Goal: Complete application form

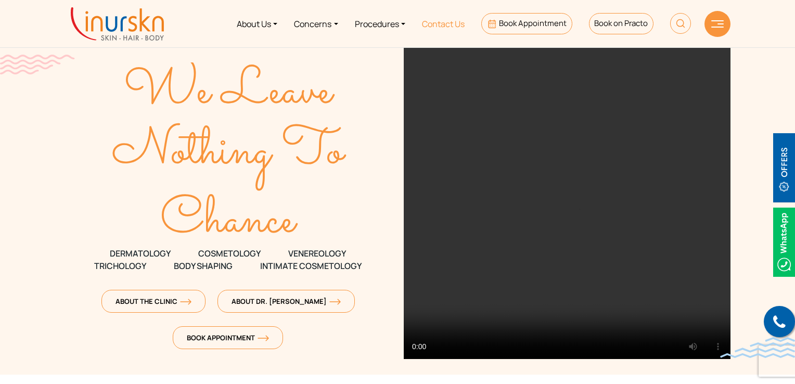
click at [459, 23] on link "Contact Us" at bounding box center [443, 23] width 59 height 39
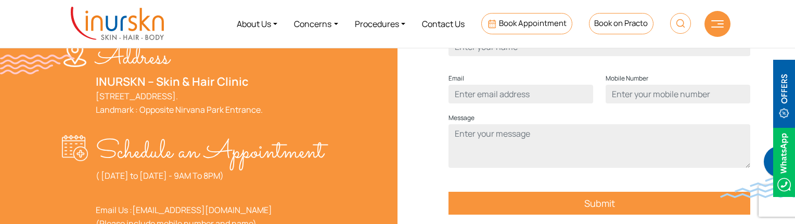
scroll to position [364, 0]
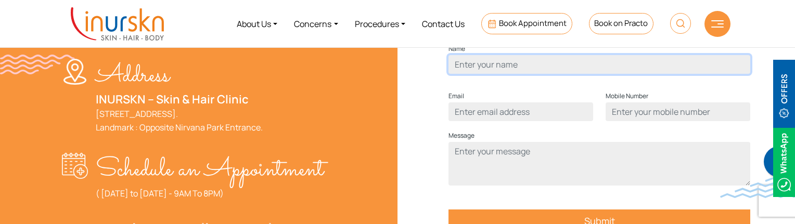
click at [488, 74] on input "Contact form" at bounding box center [599, 64] width 302 height 19
drag, startPoint x: 488, startPoint y: 83, endPoint x: 464, endPoint y: 91, distance: 25.2
click at [464, 74] on input "ayub" at bounding box center [599, 64] width 302 height 19
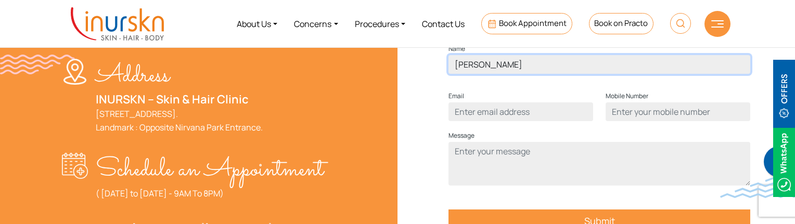
click at [464, 74] on input "ayub" at bounding box center [599, 64] width 302 height 19
type input "humera"
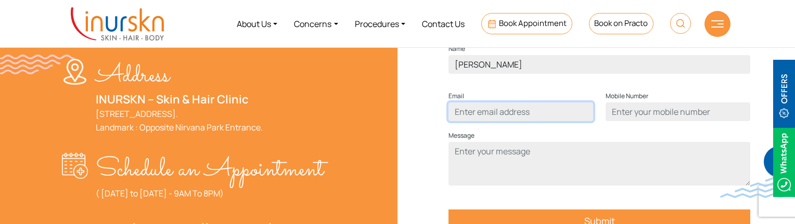
click at [485, 121] on input "Contact form" at bounding box center [520, 111] width 145 height 19
type input "humera@gmail.com"
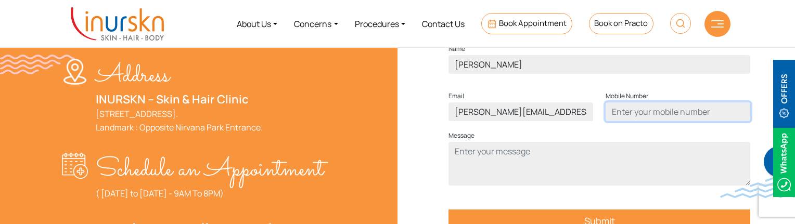
click at [677, 121] on input "Contact form" at bounding box center [677, 111] width 145 height 19
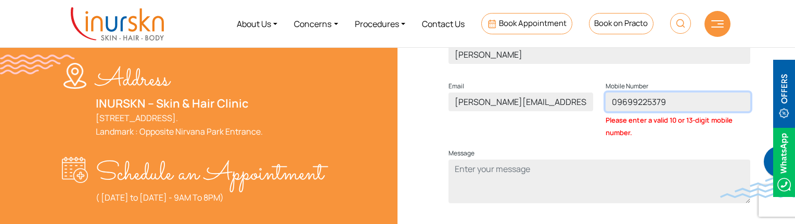
click at [621, 111] on input "09699225379" at bounding box center [677, 102] width 145 height 19
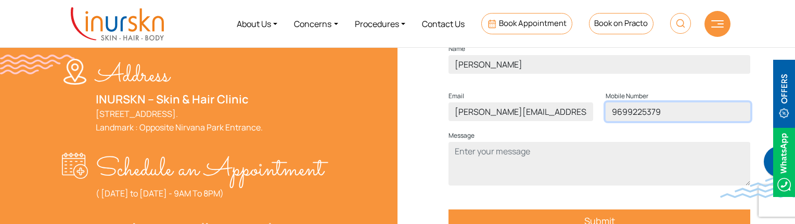
click at [665, 121] on input "9699225379" at bounding box center [677, 111] width 145 height 19
type input "9699225377"
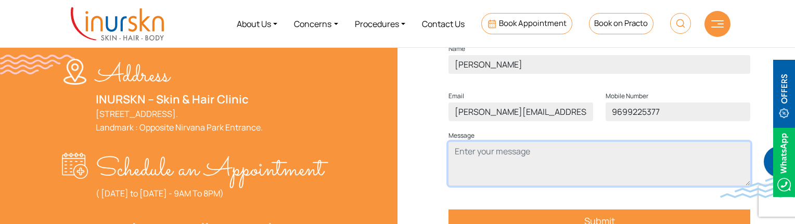
click at [600, 167] on textarea "Contact form" at bounding box center [599, 164] width 302 height 44
type textarea "test"
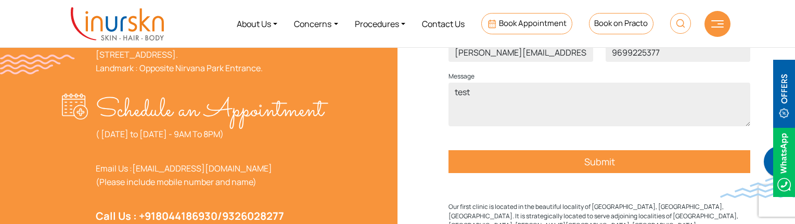
scroll to position [520, 0]
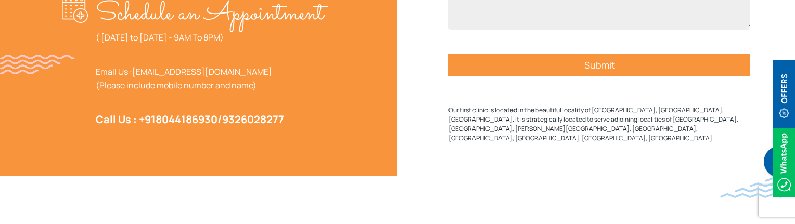
click at [570, 76] on input "Submit" at bounding box center [599, 65] width 302 height 23
